Goal: Information Seeking & Learning: Learn about a topic

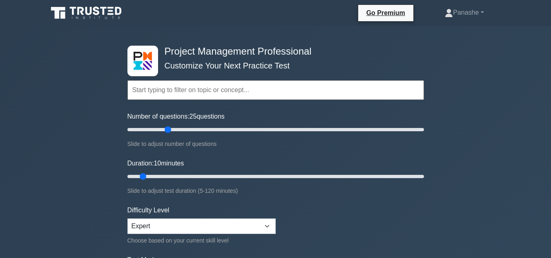
type input "30"
click at [167, 131] on input "Number of questions: 25 questions" at bounding box center [275, 130] width 296 height 10
click at [183, 176] on input "Duration: 10 minutes" at bounding box center [275, 177] width 296 height 10
click at [198, 178] on input "Duration: 30 minutes" at bounding box center [275, 177] width 296 height 10
type input "40"
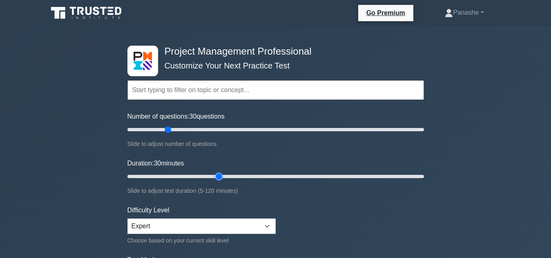
click at [213, 175] on input "Duration: 30 minutes" at bounding box center [275, 177] width 296 height 10
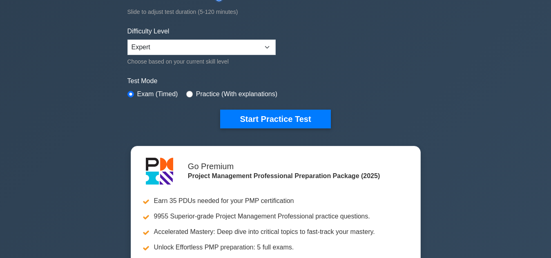
scroll to position [204, 0]
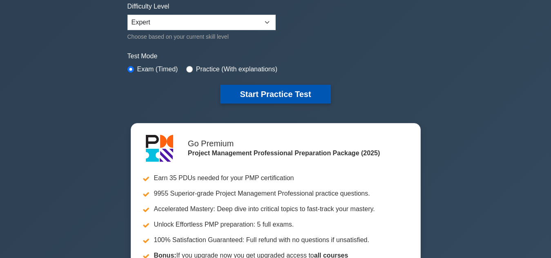
click at [276, 93] on button "Start Practice Test" at bounding box center [275, 94] width 110 height 19
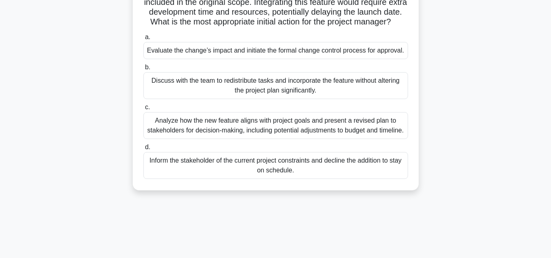
scroll to position [82, 0]
click at [273, 59] on div "Evaluate the change’s impact and initiate the formal change control process for…" at bounding box center [275, 50] width 264 height 17
click at [143, 40] on input "a. Evaluate the change’s impact and initiate the formal change control process …" at bounding box center [143, 36] width 0 height 5
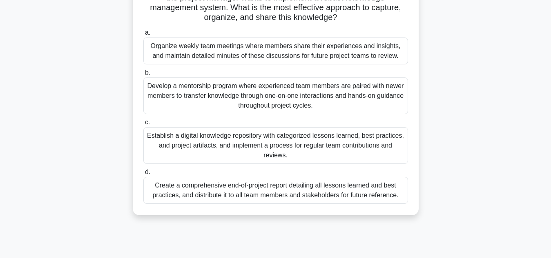
scroll to position [122, 0]
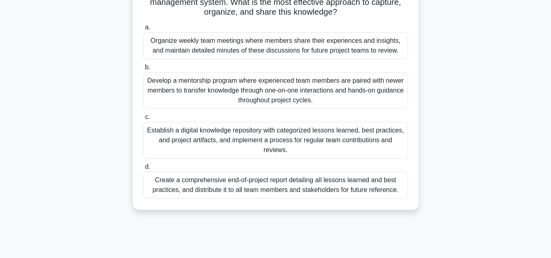
click at [352, 137] on div "Establish a digital knowledge repository with categorized lessons learned, best…" at bounding box center [275, 140] width 264 height 37
click at [143, 120] on input "c. Establish a digital knowledge repository with categorized lessons learned, b…" at bounding box center [143, 117] width 0 height 5
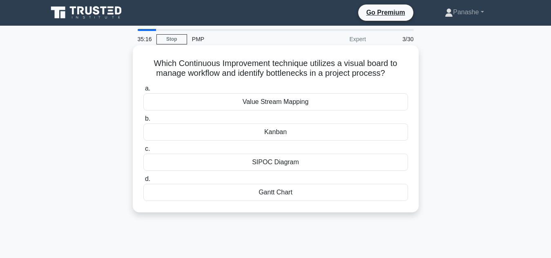
scroll to position [0, 0]
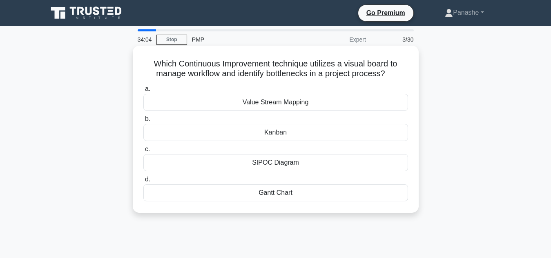
click at [264, 131] on div "Kanban" at bounding box center [275, 132] width 264 height 17
click at [143, 122] on input "b. Kanban" at bounding box center [143, 119] width 0 height 5
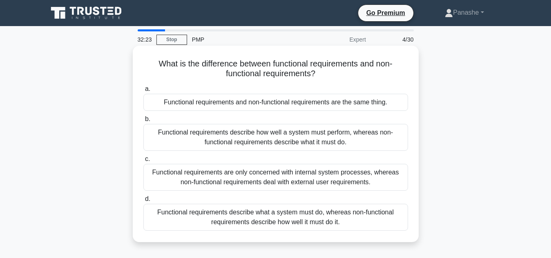
click at [233, 139] on div "Functional requirements describe how well a system must perform, whereas non-fu…" at bounding box center [275, 137] width 264 height 27
click at [143, 122] on input "b. Functional requirements describe how well a system must perform, whereas non…" at bounding box center [143, 119] width 0 height 5
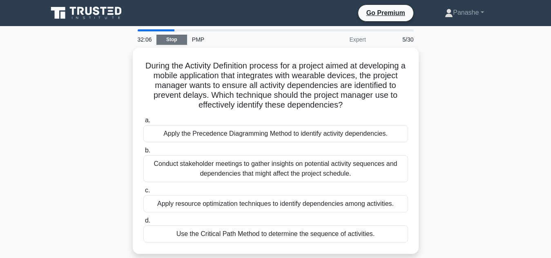
click at [170, 37] on link "Stop" at bounding box center [171, 40] width 31 height 10
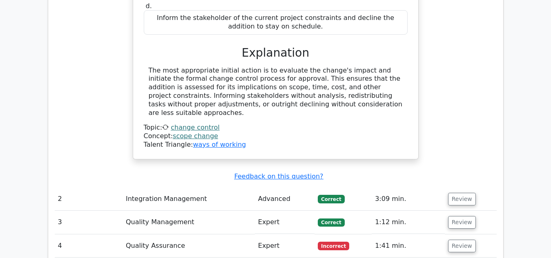
scroll to position [898, 0]
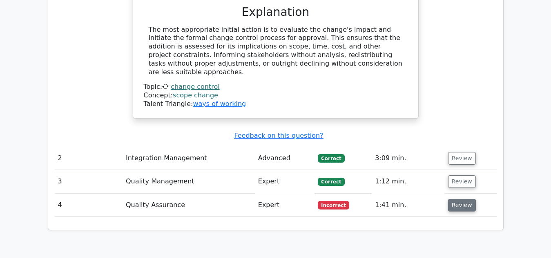
click at [449, 199] on button "Review" at bounding box center [462, 205] width 28 height 13
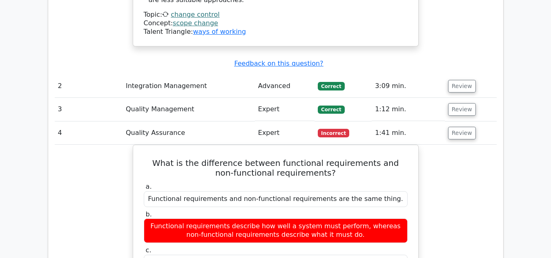
scroll to position [1020, 0]
